Goal: Check status

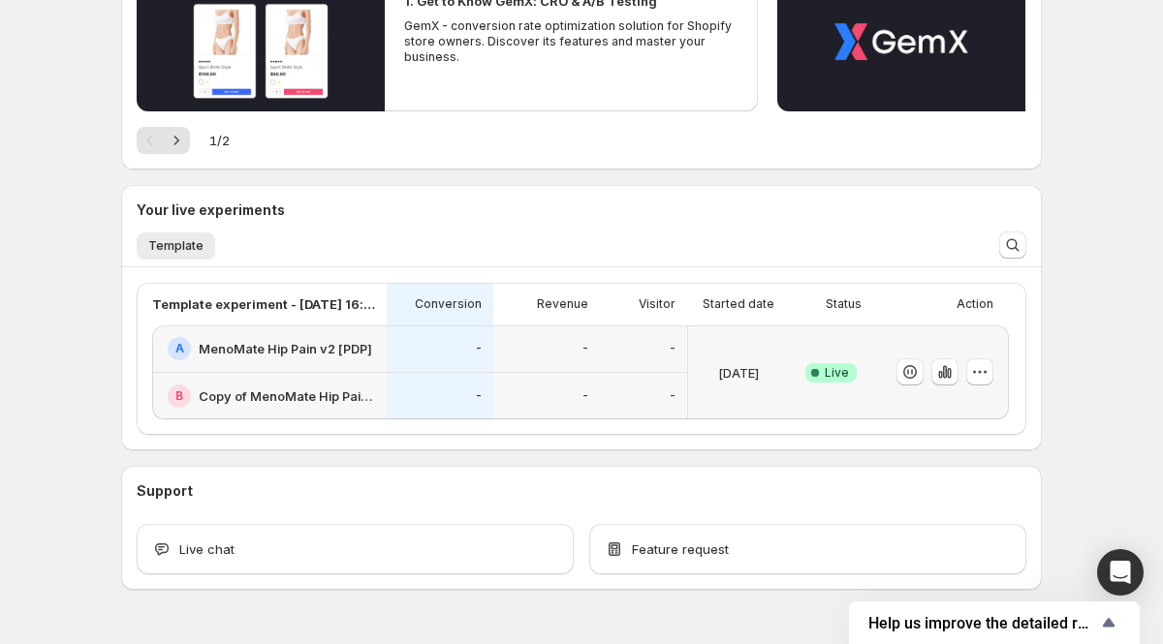
scroll to position [431, 0]
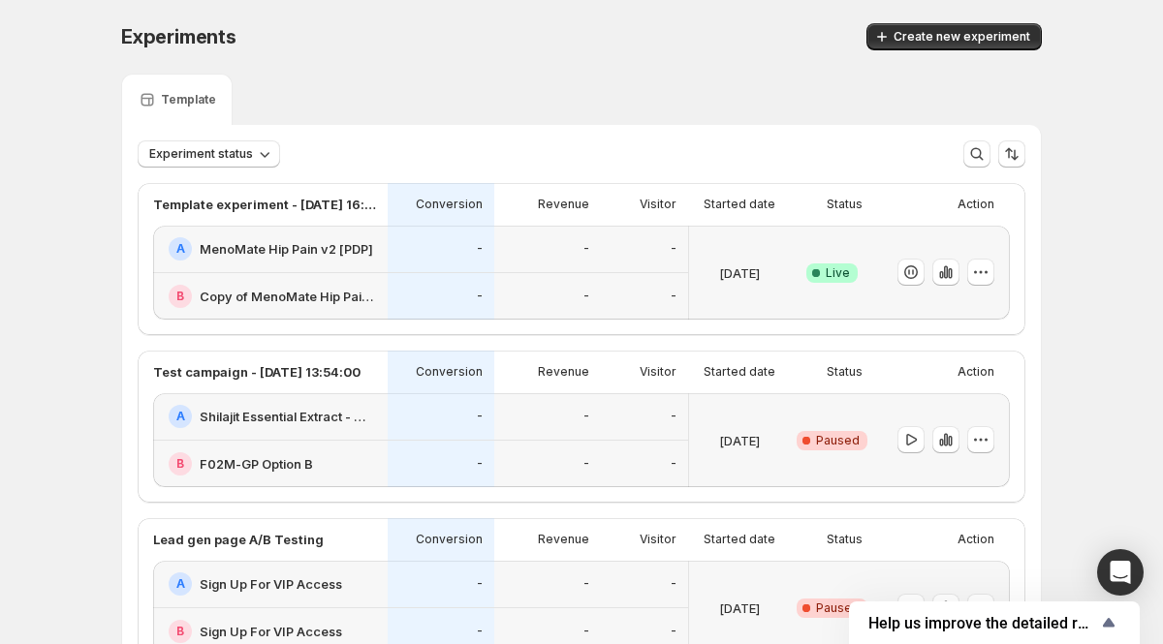
click at [526, 261] on div "-" at bounding box center [547, 249] width 107 height 47
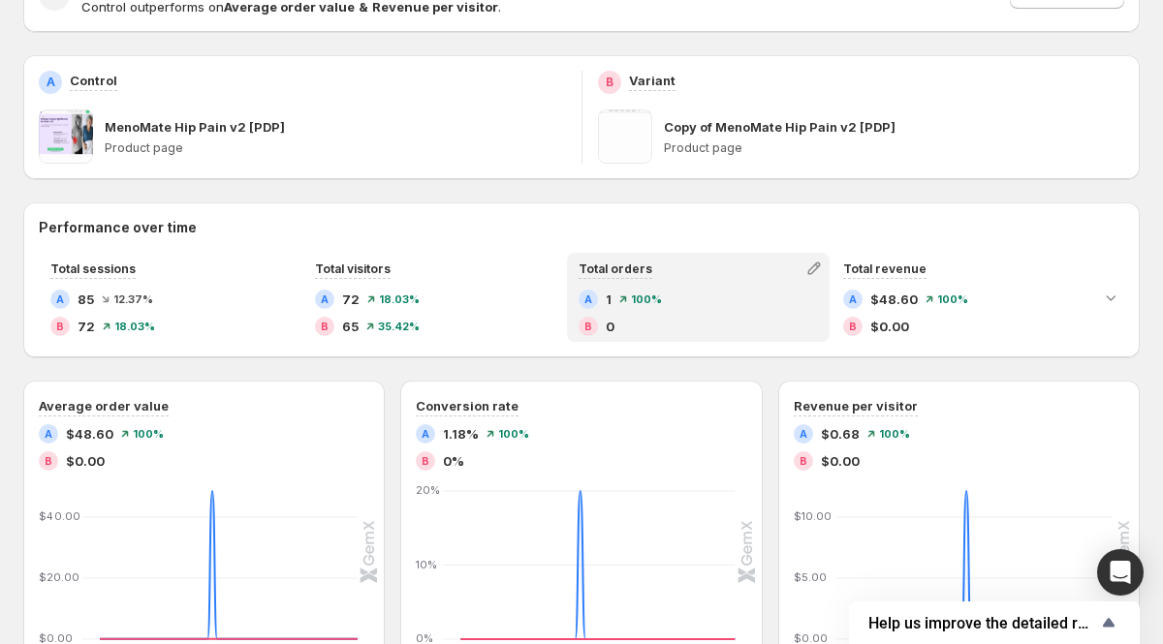
scroll to position [172, 0]
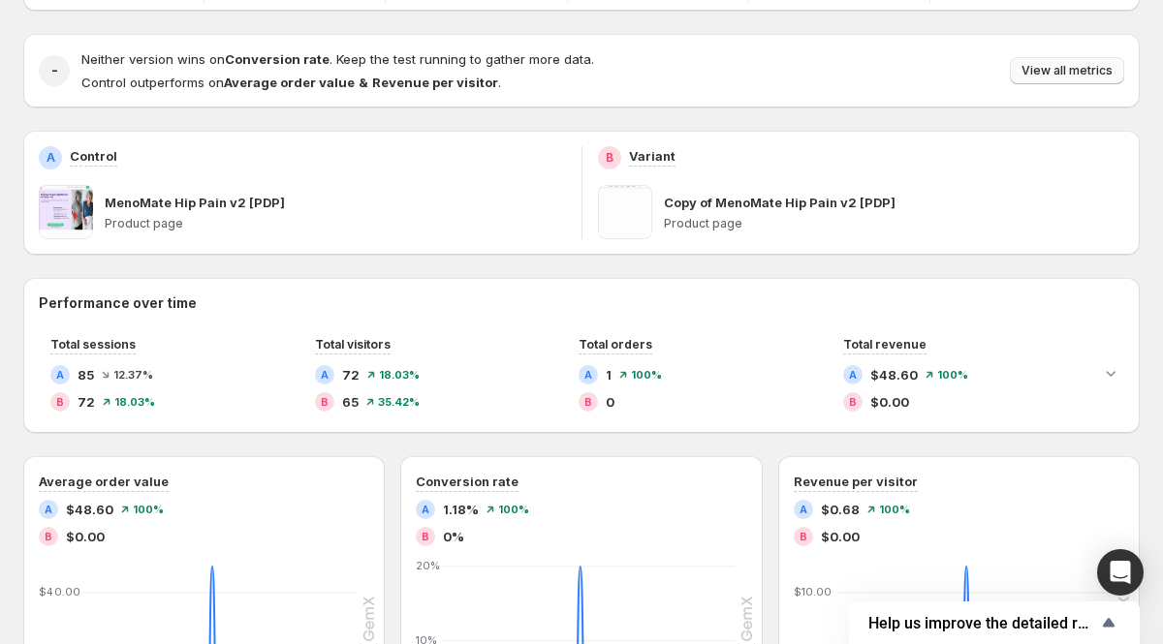
click at [1030, 78] on span "View all metrics" at bounding box center [1066, 71] width 91 height 16
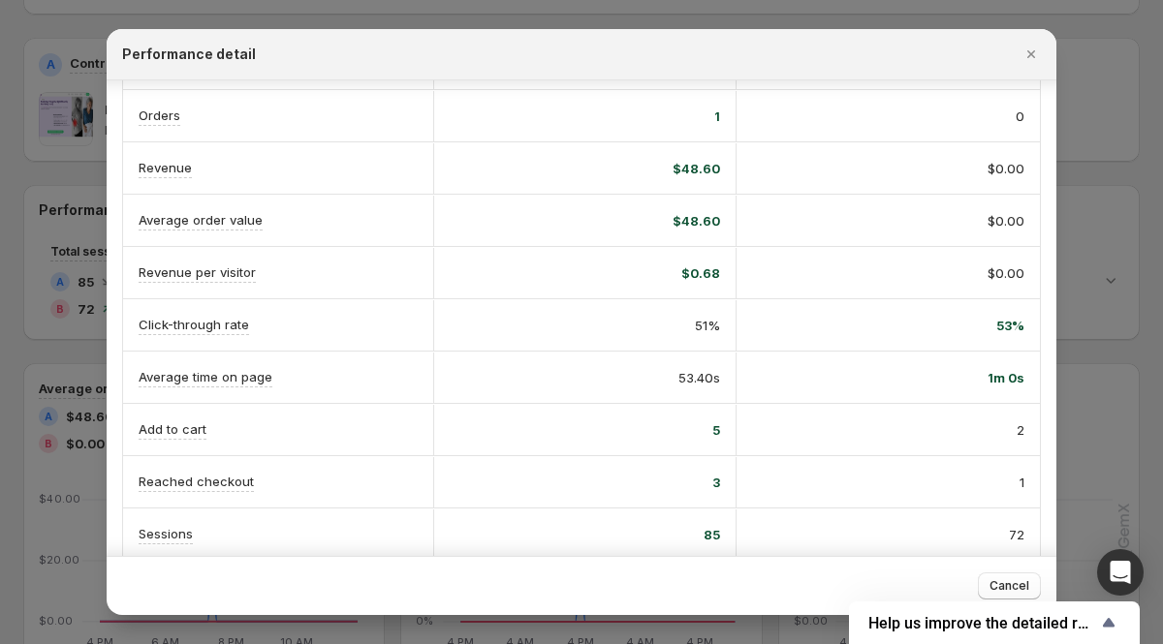
scroll to position [0, 0]
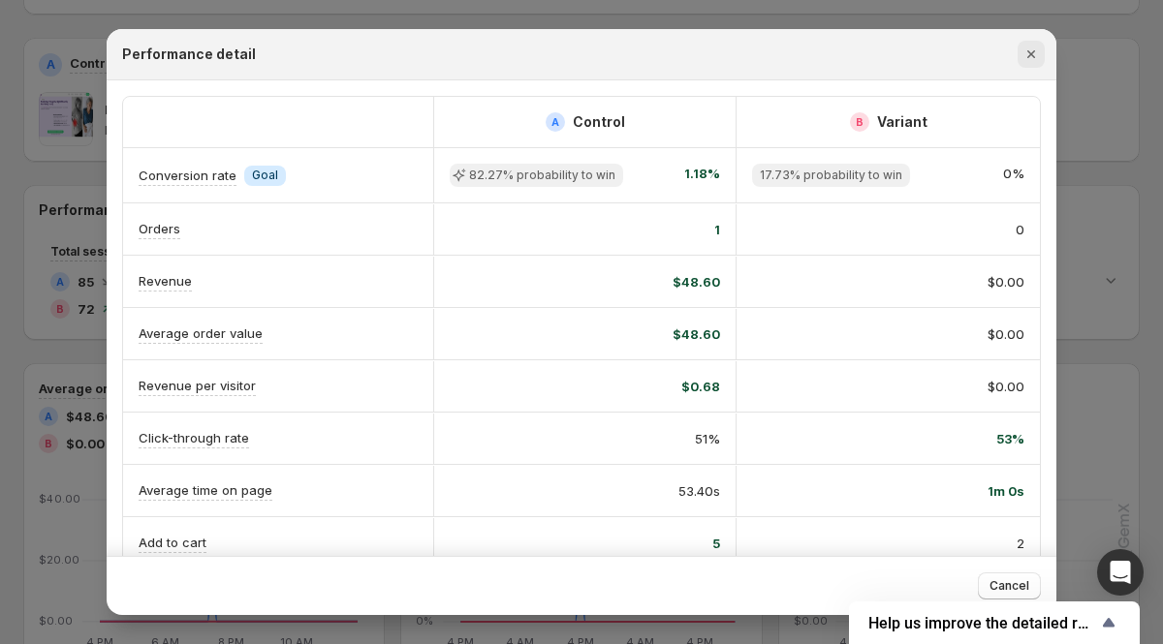
click at [1035, 52] on icon "Close" at bounding box center [1030, 54] width 19 height 19
